Goal: Transaction & Acquisition: Purchase product/service

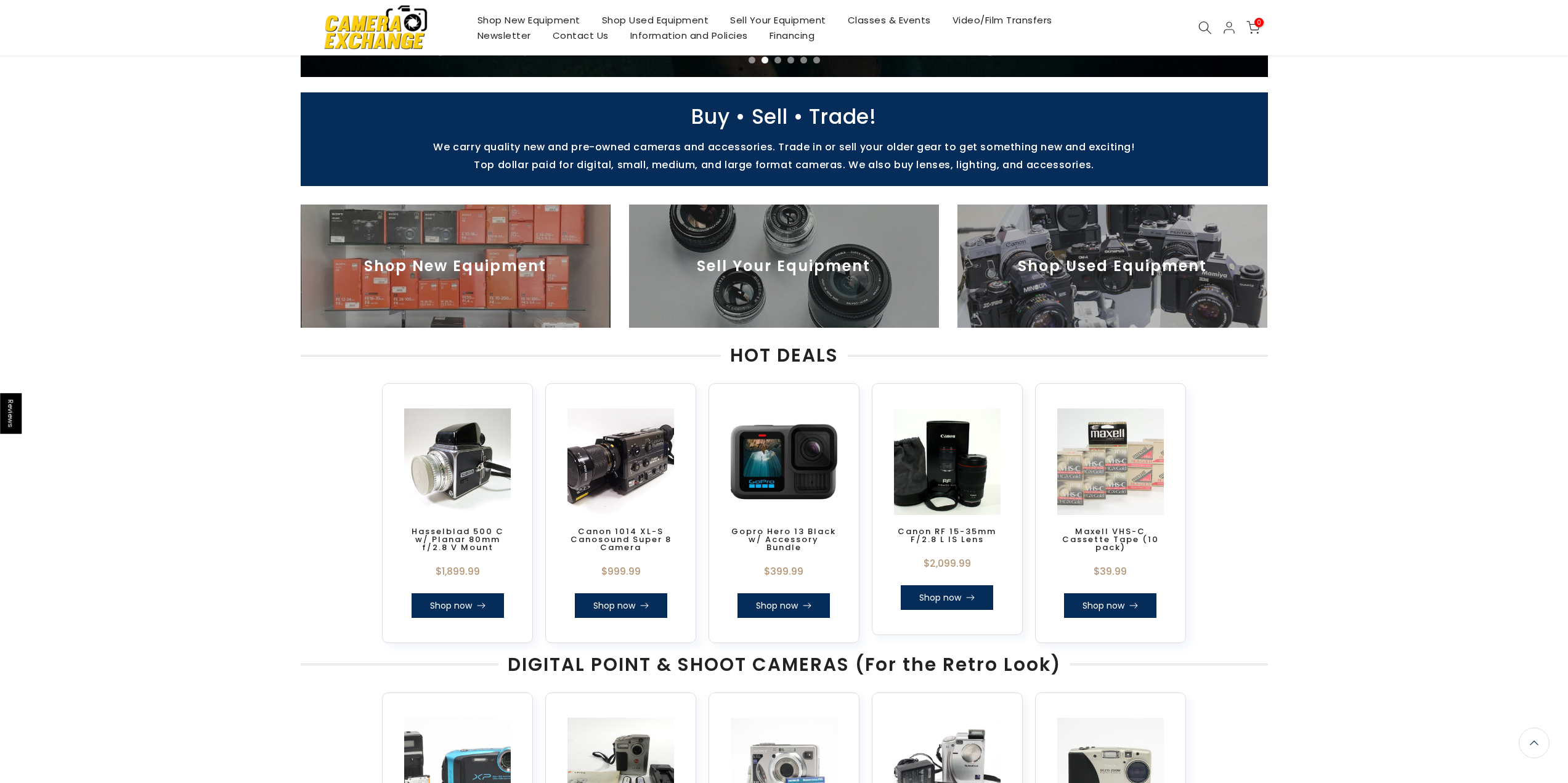
scroll to position [327, 0]
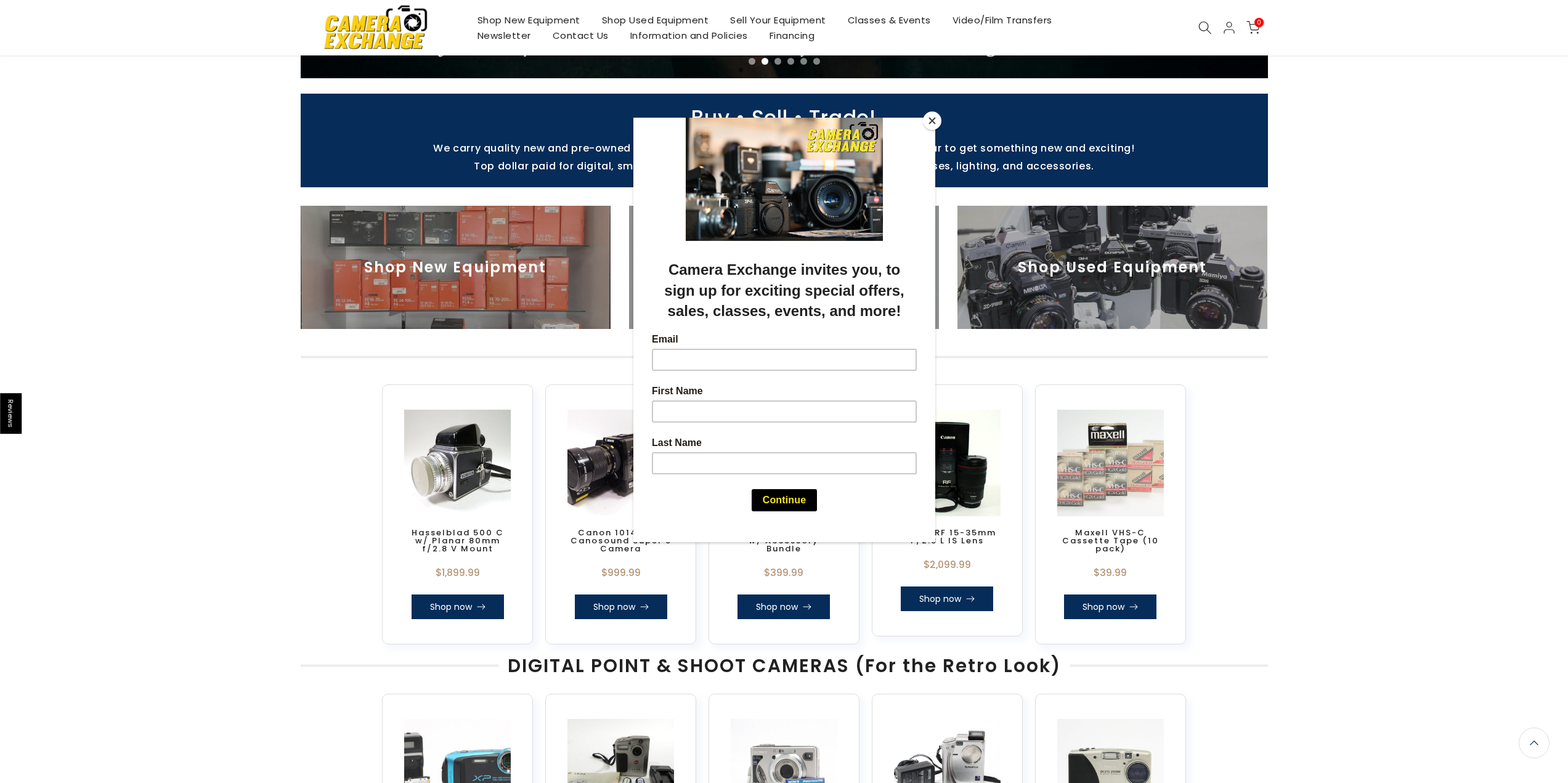
click at [1222, 265] on div at bounding box center [784, 391] width 1568 height 783
click at [938, 121] on button "Close" at bounding box center [932, 120] width 19 height 19
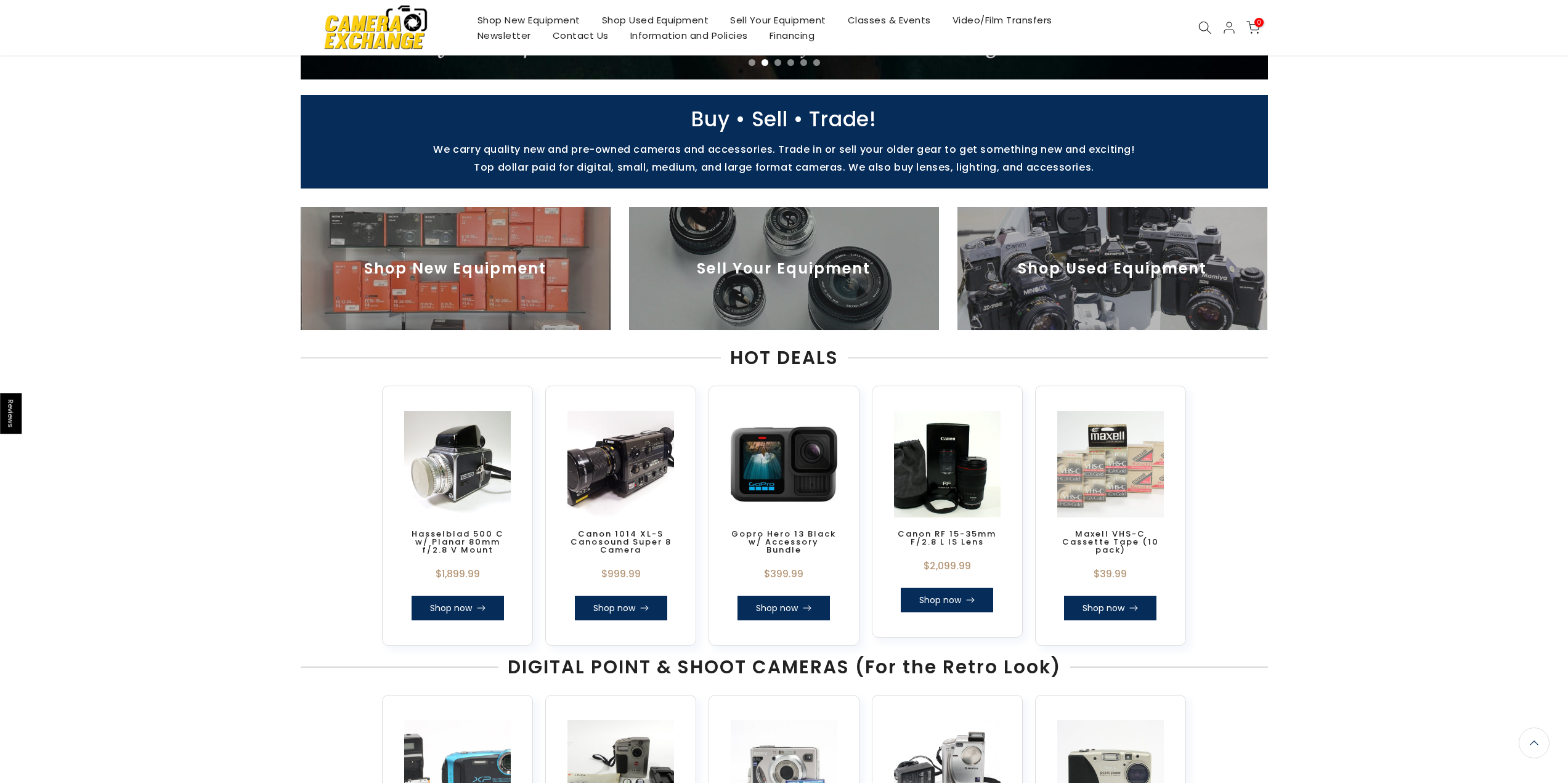
scroll to position [329, 0]
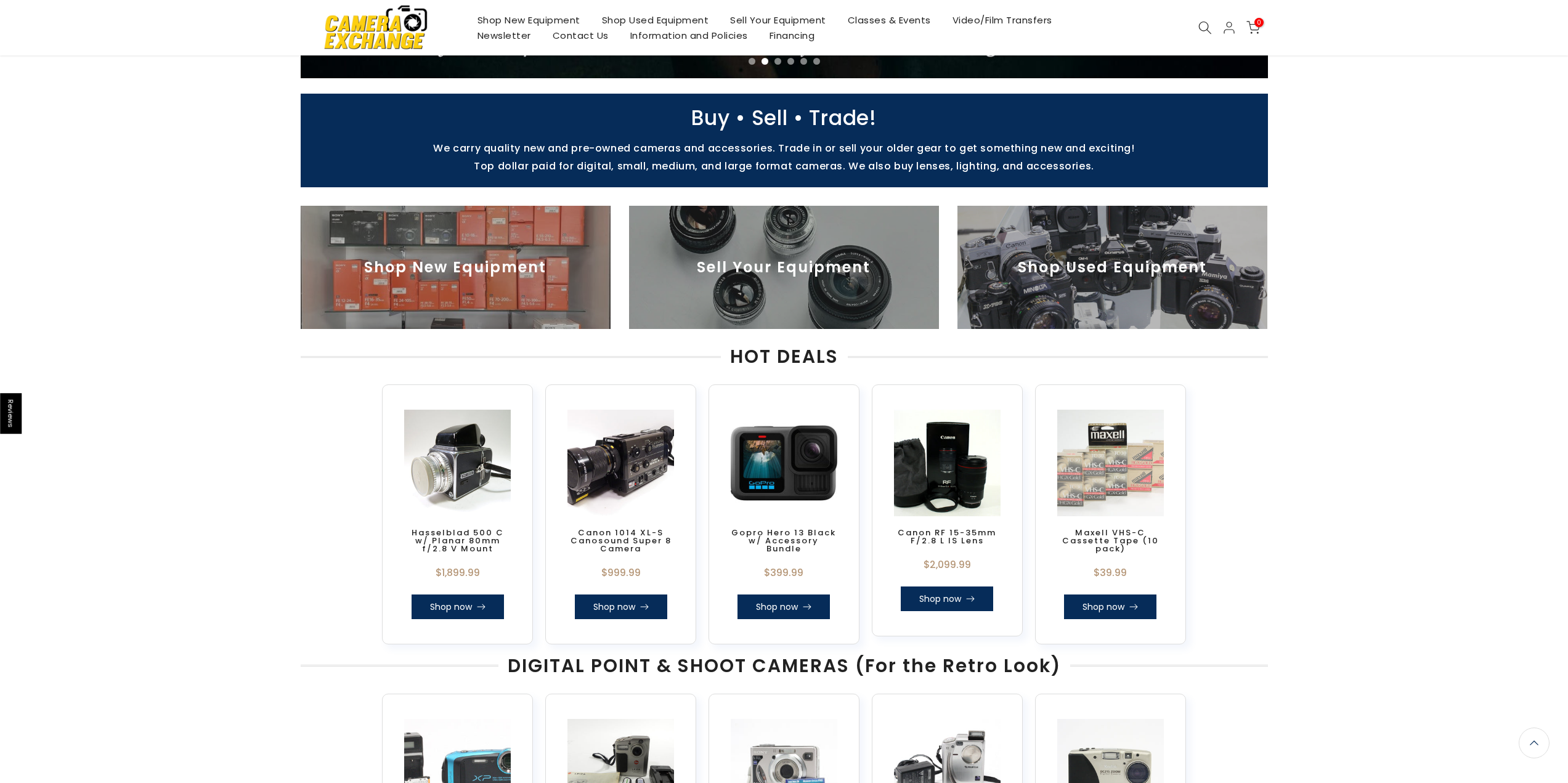
click at [1110, 291] on img at bounding box center [1112, 267] width 310 height 123
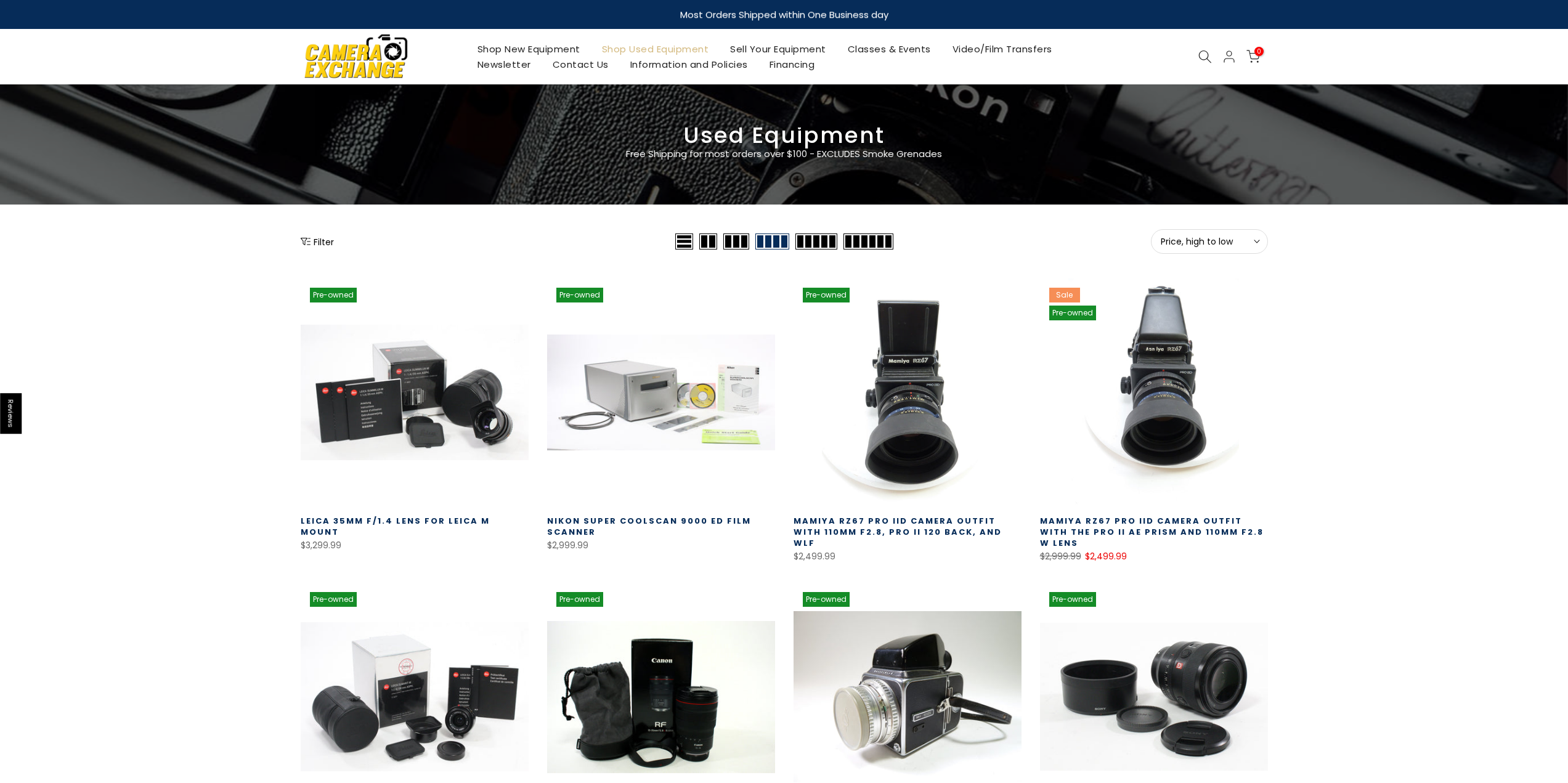
click at [325, 238] on button "Filter" at bounding box center [317, 241] width 33 height 12
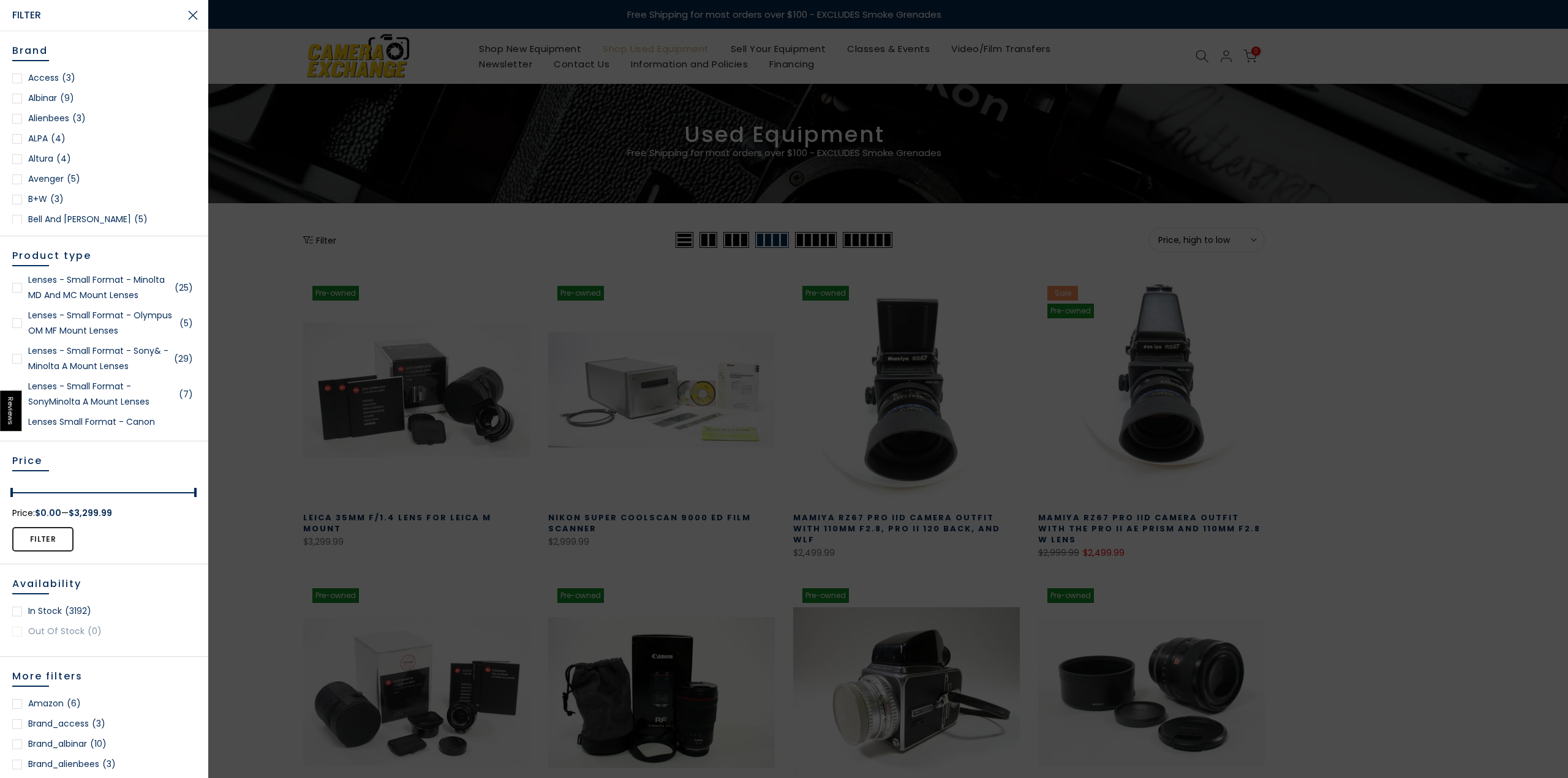
scroll to position [1224, 0]
click at [82, 360] on link "Lenses Small Format - Canon EOS Mount Lenses - Canon EF Full Frame Lenses (37)" at bounding box center [104, 356] width 184 height 46
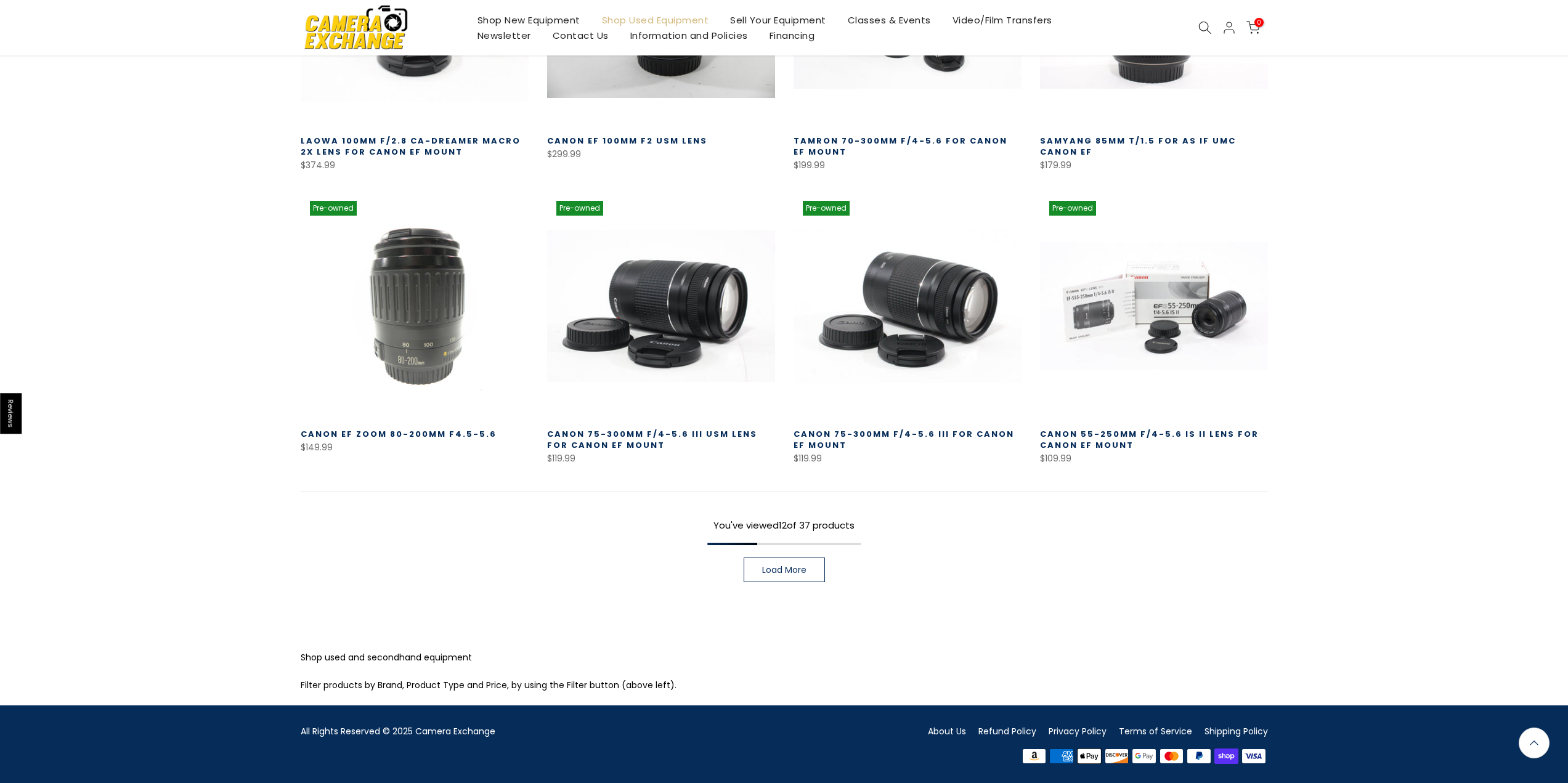
scroll to position [734, 0]
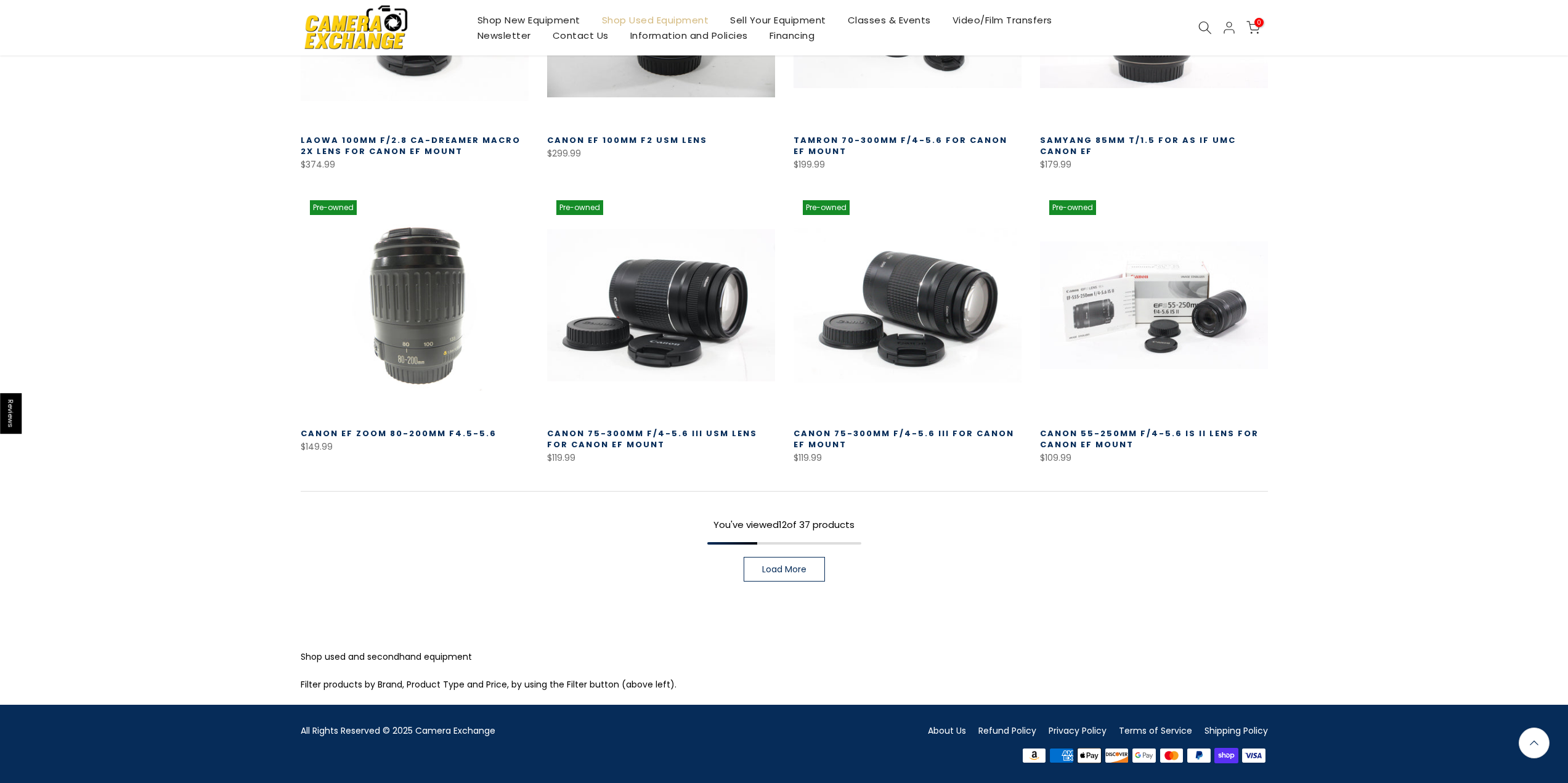
click at [775, 569] on span "Load More" at bounding box center [784, 569] width 44 height 8
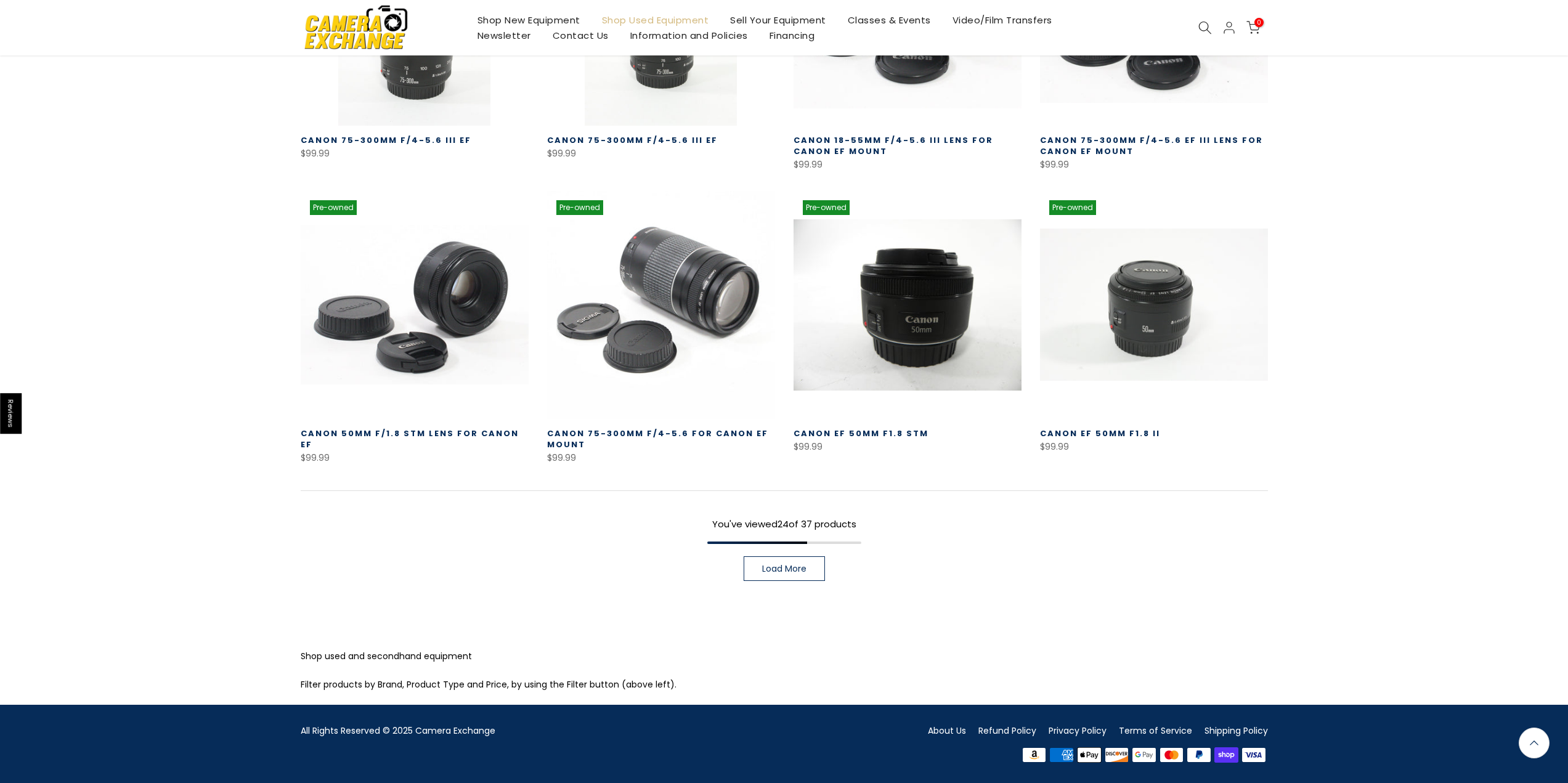
scroll to position [1613, 0]
click at [805, 570] on span "Load More" at bounding box center [784, 568] width 44 height 8
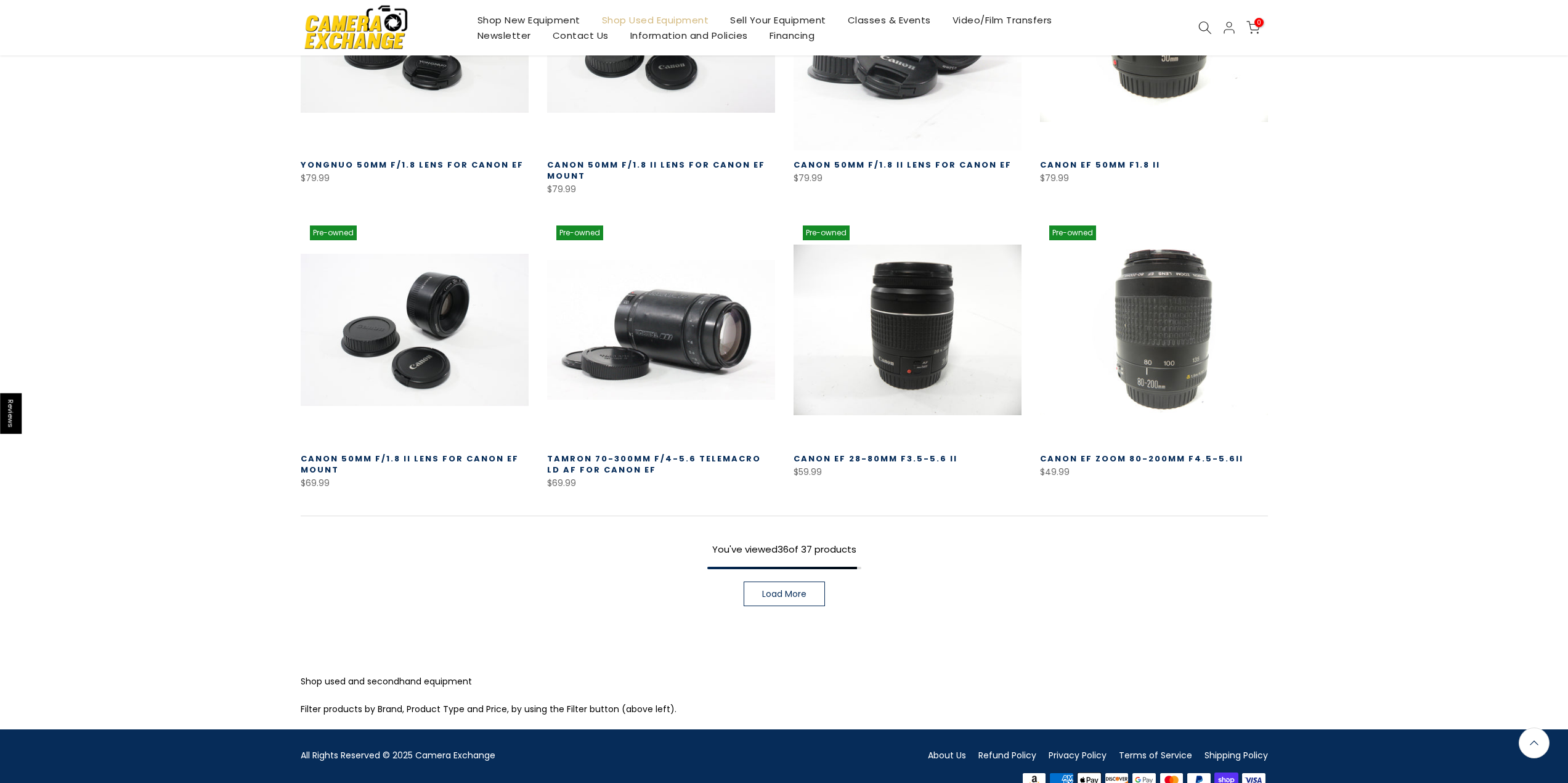
scroll to position [2493, 0]
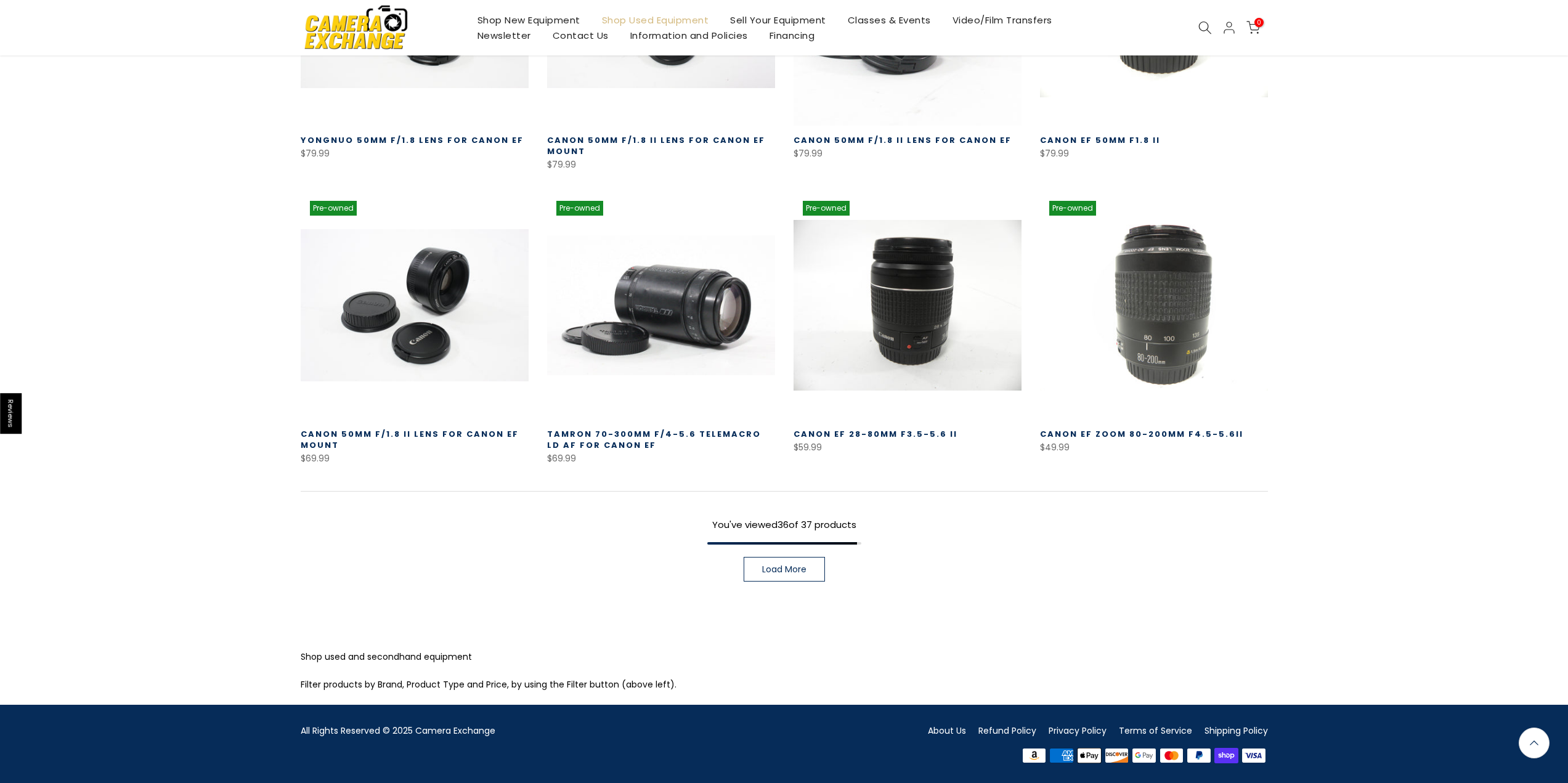
click at [785, 573] on span "Load More" at bounding box center [784, 569] width 44 height 8
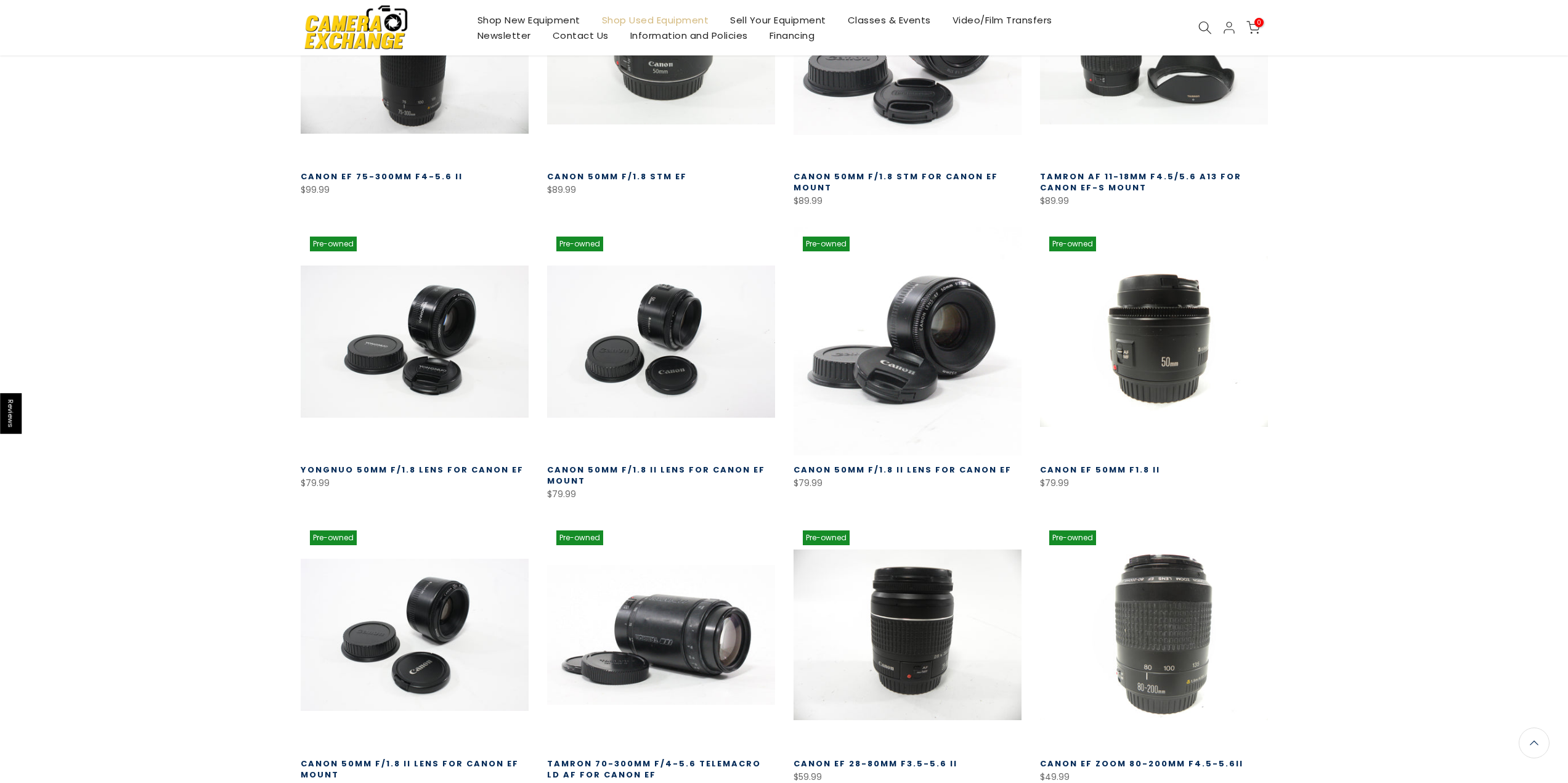
scroll to position [2166, 0]
